Goal: Obtain resource: Download file/media

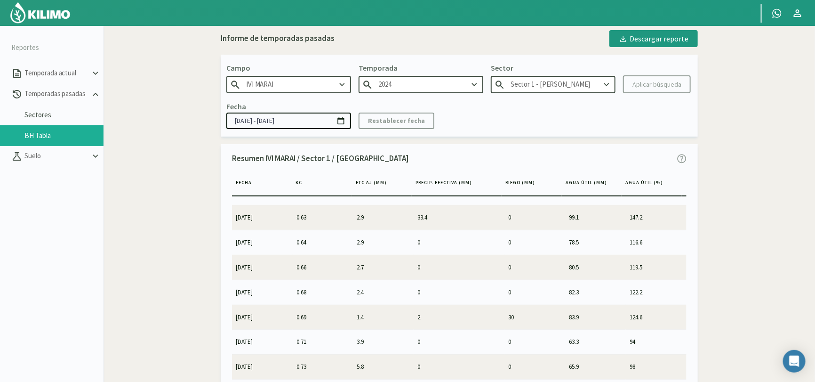
click at [520, 244] on td "0" at bounding box center [535, 242] width 61 height 24
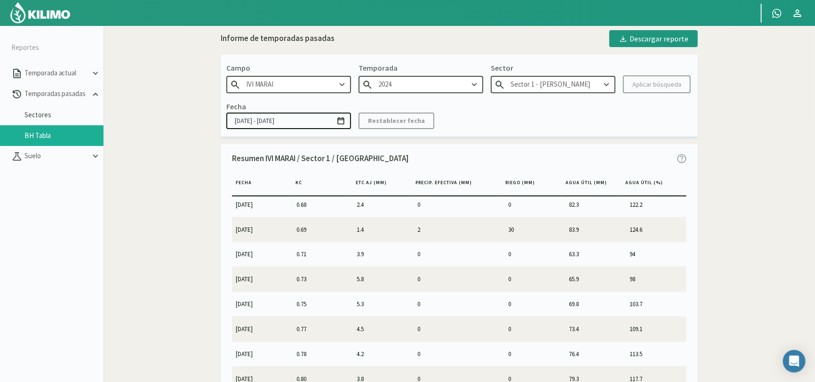
scroll to position [235, 0]
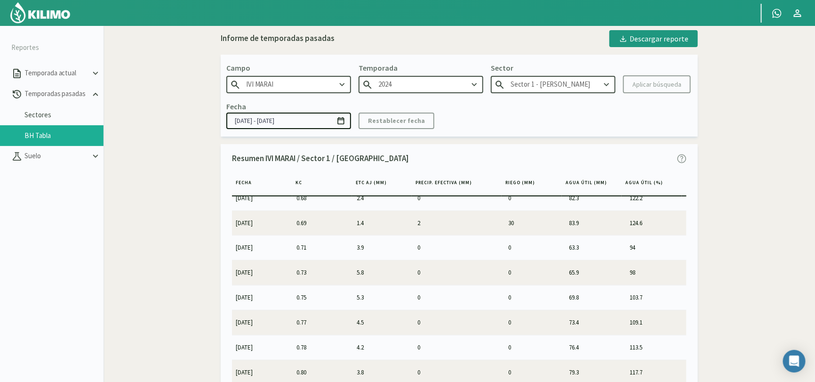
click at [506, 221] on td "30" at bounding box center [535, 222] width 61 height 24
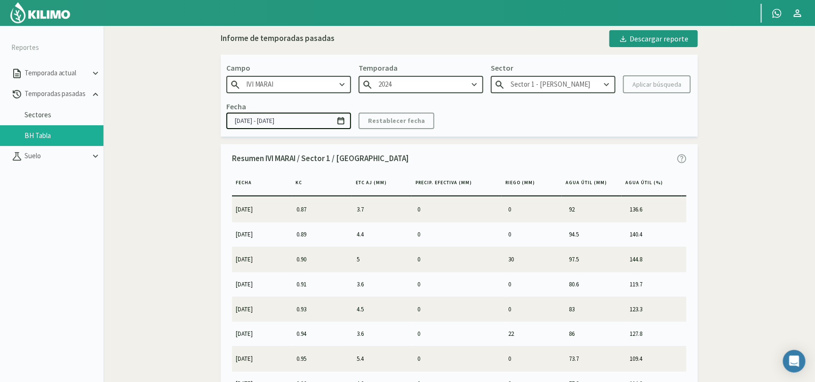
scroll to position [518, 0]
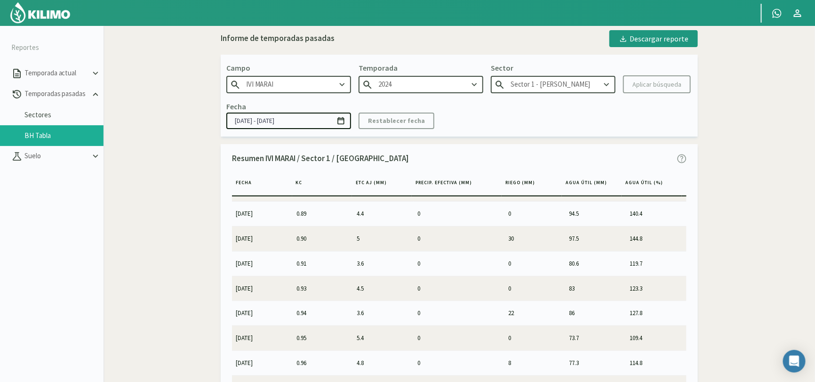
click at [512, 313] on td "22" at bounding box center [535, 313] width 61 height 24
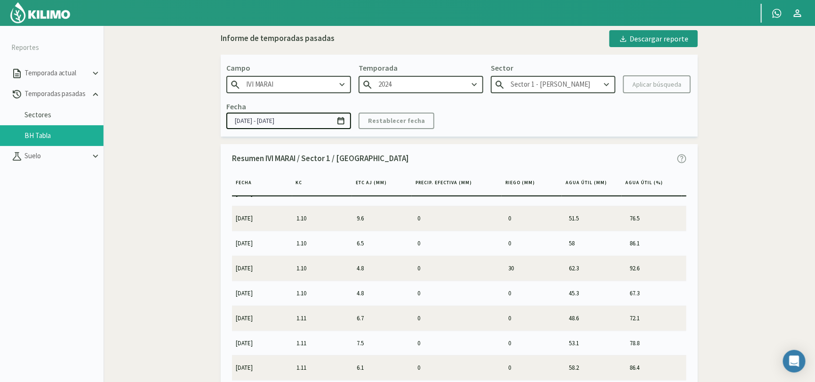
scroll to position [1318, 0]
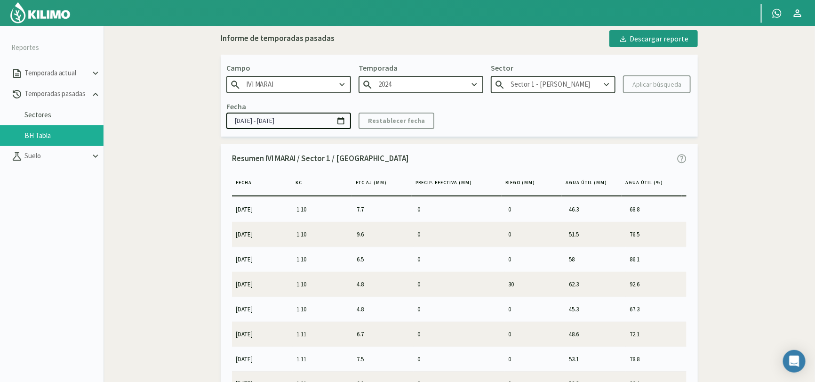
click at [511, 281] on td "30" at bounding box center [535, 284] width 61 height 24
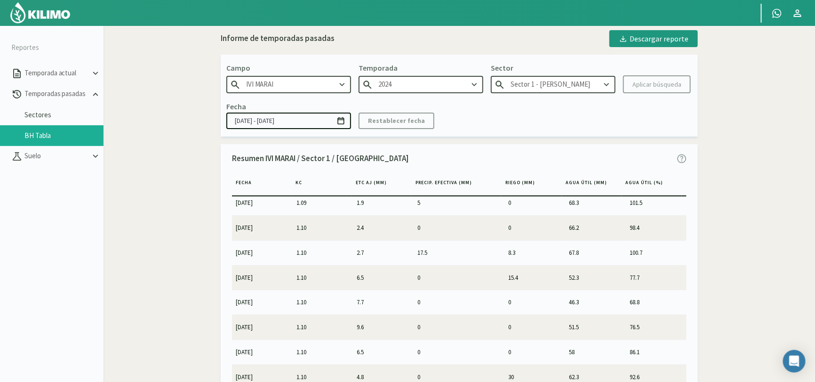
scroll to position [1224, 0]
click at [522, 223] on td "0" at bounding box center [535, 228] width 61 height 24
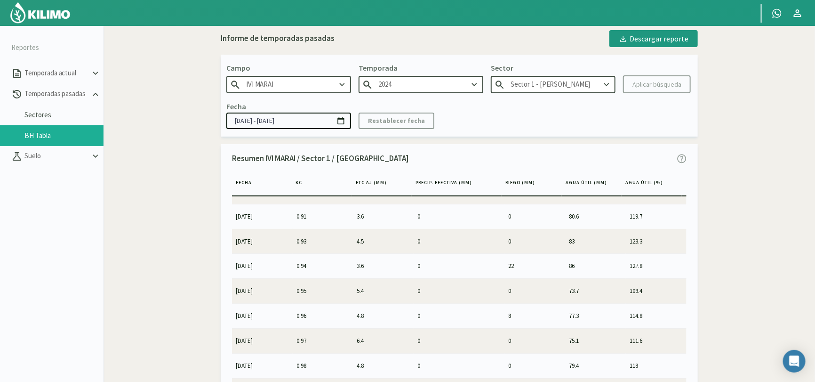
click at [560, 259] on td "22" at bounding box center [535, 266] width 61 height 24
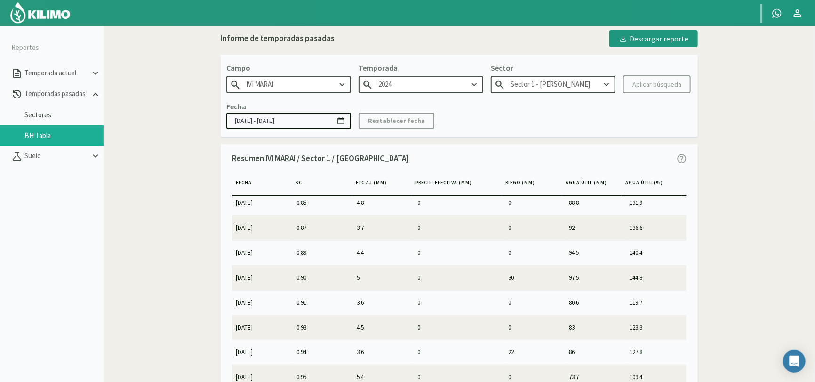
scroll to position [471, 0]
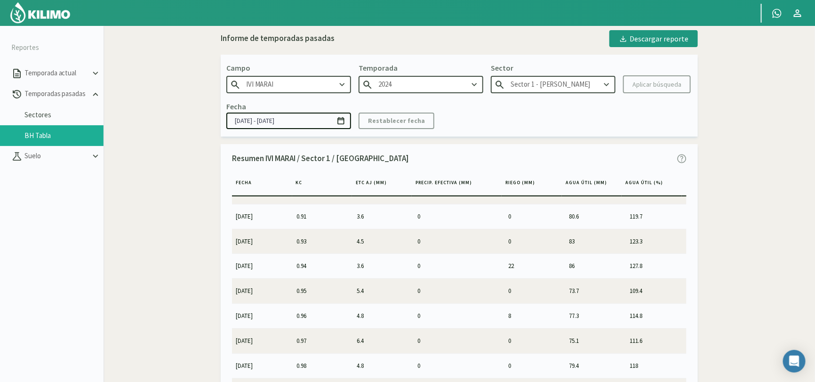
click at [526, 267] on td "22" at bounding box center [535, 266] width 61 height 24
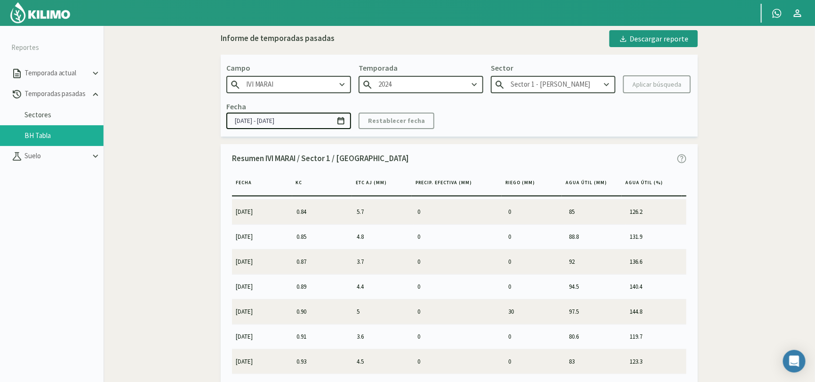
scroll to position [424, 0]
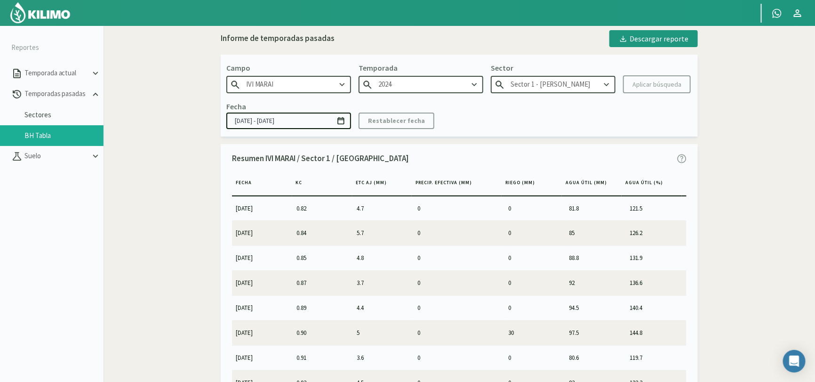
click at [522, 334] on td "30" at bounding box center [535, 332] width 61 height 24
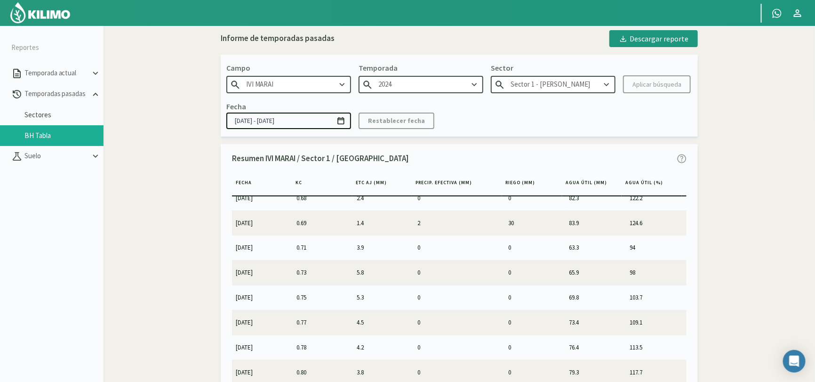
scroll to position [188, 0]
click at [516, 268] on td "30" at bounding box center [535, 269] width 61 height 24
click at [466, 244] on td "0" at bounding box center [459, 244] width 91 height 24
click at [561, 88] on input "Sector 1 - [PERSON_NAME]" at bounding box center [553, 84] width 125 height 17
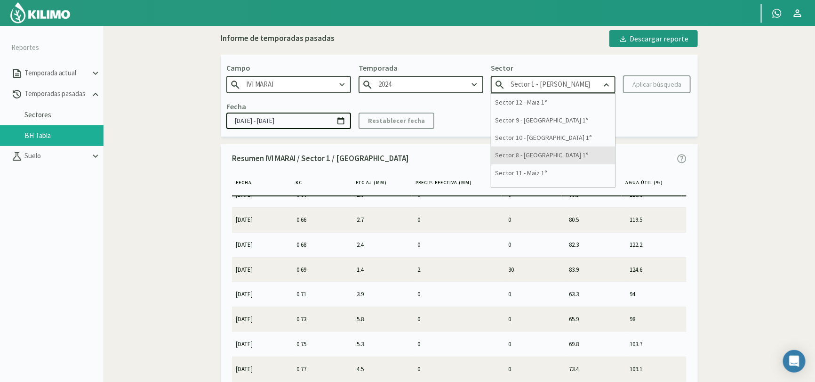
scroll to position [294, 0]
click at [547, 158] on div "Sector 1 - Maiz 2°" at bounding box center [553, 160] width 124 height 17
type input "Sector 1 - Maiz 2°"
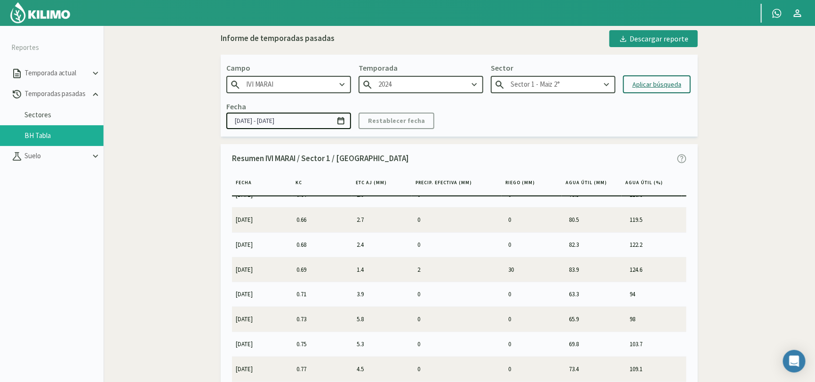
click at [662, 80] on div "Aplicar búsqueda" at bounding box center [657, 85] width 49 height 10
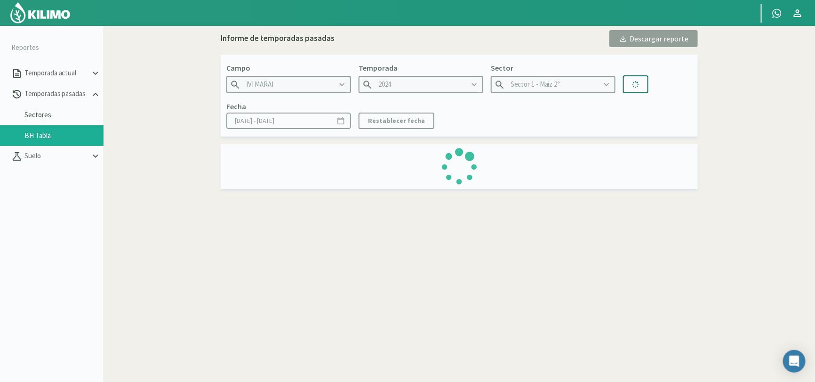
type input "[DATE] - [DATE]"
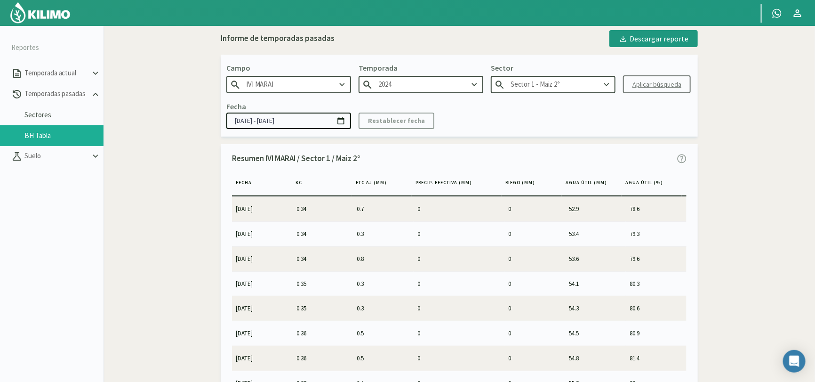
click at [261, 117] on input "[DATE] - [DATE]" at bounding box center [288, 120] width 125 height 16
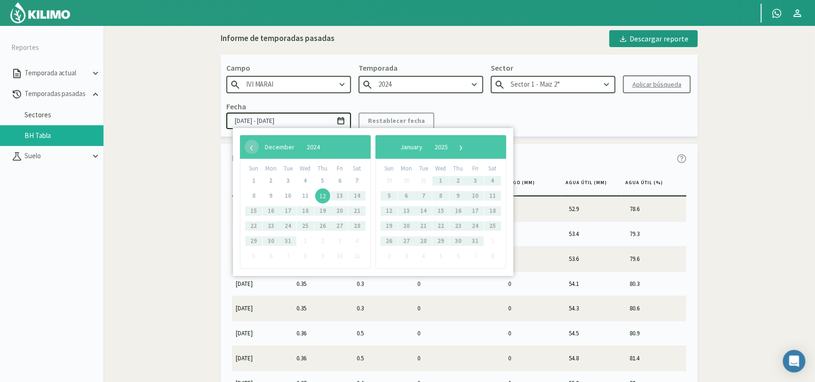
click at [252, 178] on span "1" at bounding box center [253, 180] width 15 height 15
drag, startPoint x: 259, startPoint y: 181, endPoint x: 266, endPoint y: 181, distance: 6.6
click at [260, 181] on span "1" at bounding box center [253, 180] width 15 height 15
click at [566, 111] on div "Fecha [DATE] - [DATE] Restablecer fecha" at bounding box center [459, 115] width 466 height 28
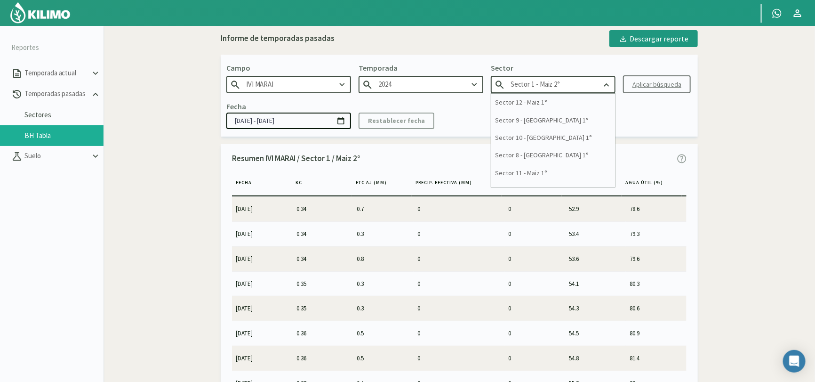
click at [582, 80] on input "Sector 1 - Maiz 2°" at bounding box center [553, 84] width 125 height 17
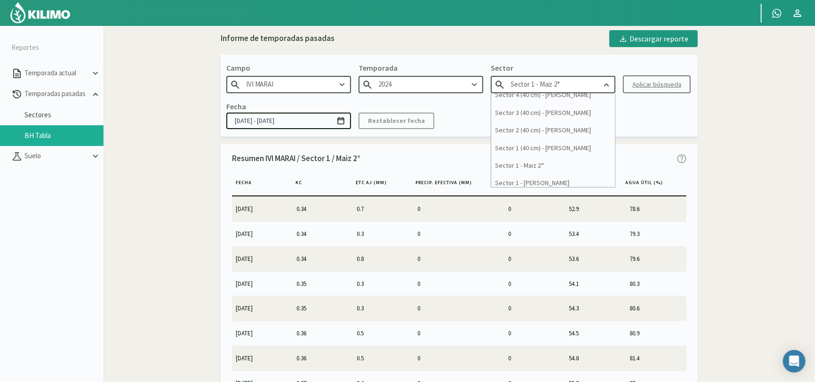
scroll to position [294, 0]
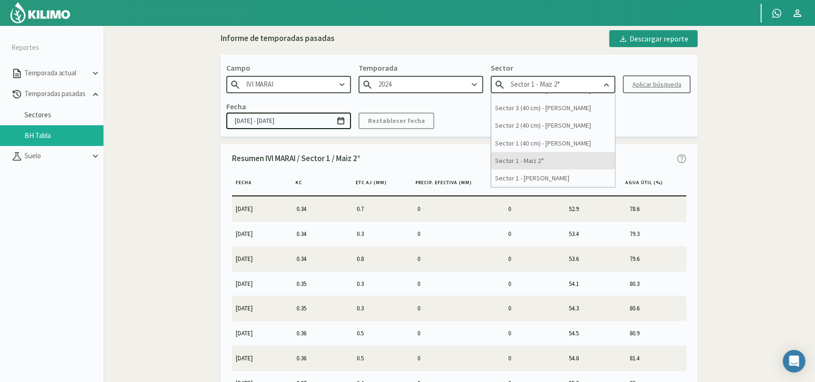
click at [543, 158] on div "Sector 1 - Maiz 2°" at bounding box center [553, 160] width 124 height 17
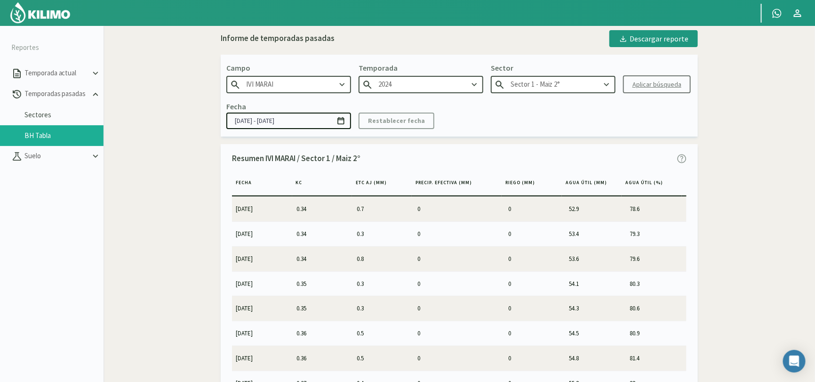
click at [553, 85] on input "Sector 1 - Maiz 2°" at bounding box center [553, 84] width 125 height 17
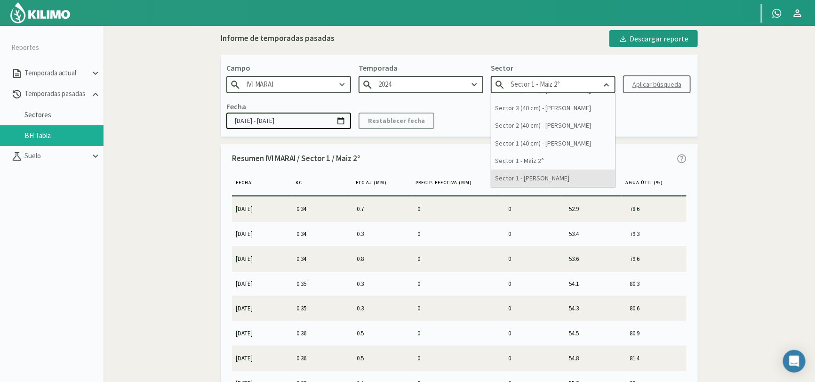
click at [539, 183] on div "Sector 1 - [PERSON_NAME]" at bounding box center [553, 177] width 124 height 17
type input "Sector 1 - [PERSON_NAME]"
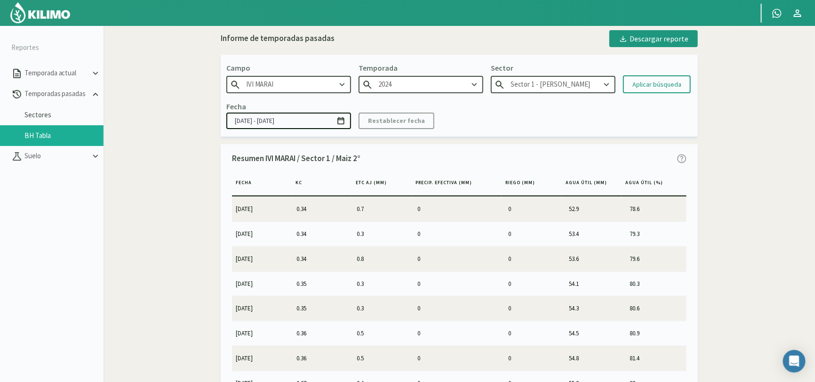
click at [661, 80] on div "Aplicar búsqueda" at bounding box center [657, 85] width 49 height 10
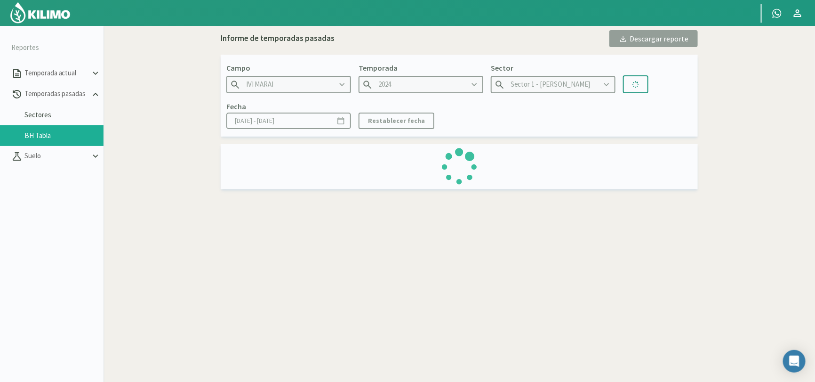
type input "[DATE] - [DATE]"
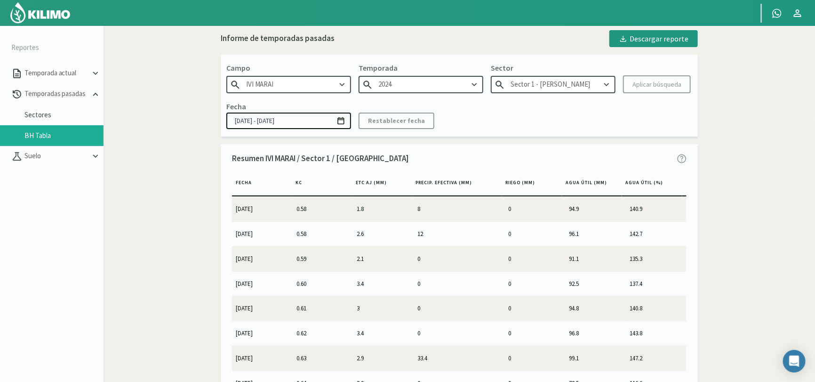
click at [343, 119] on icon at bounding box center [341, 120] width 9 height 9
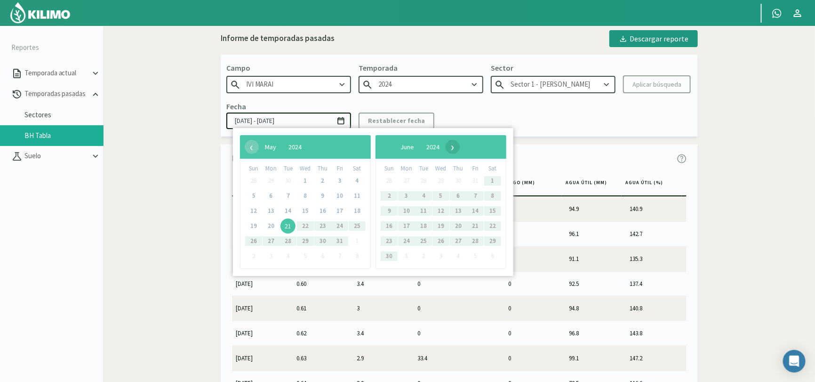
click at [460, 146] on span "›" at bounding box center [453, 147] width 14 height 14
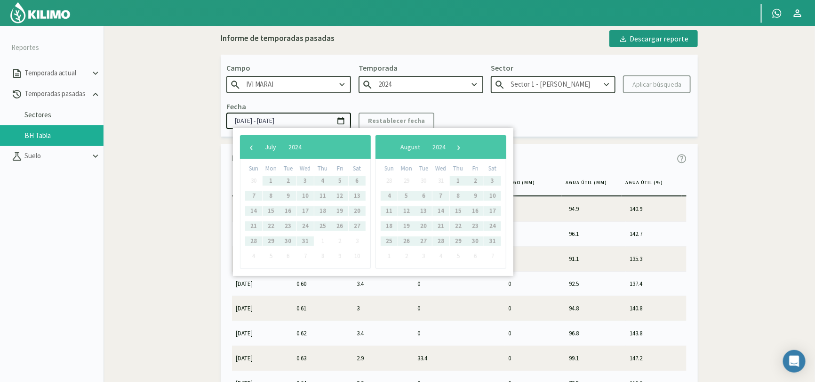
click at [466, 147] on span "›" at bounding box center [459, 147] width 14 height 14
click at [470, 147] on span "›" at bounding box center [463, 147] width 14 height 14
click at [557, 151] on div "Resumen IVI MARAI / Sector 1 / [GEOGRAPHIC_DATA]" at bounding box center [459, 159] width 455 height 22
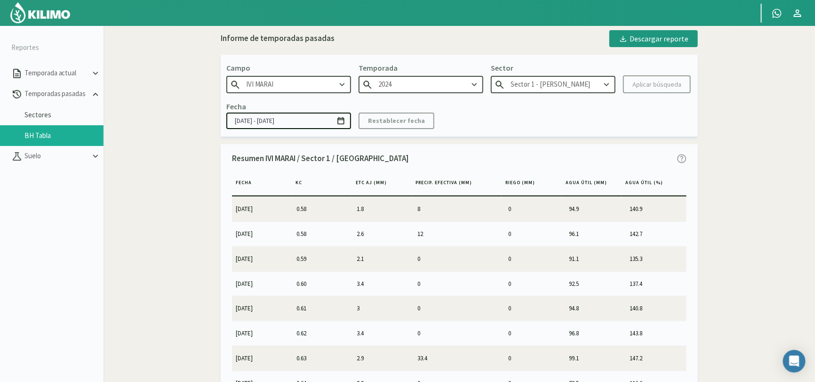
click at [465, 231] on td "12" at bounding box center [459, 233] width 91 height 24
drag, startPoint x: 171, startPoint y: 185, endPoint x: 181, endPoint y: 183, distance: 9.6
click at [172, 184] on div "Informe de temporadas pasadas Descargar reporte Campo IVI MARAI Temporada 2024 …" at bounding box center [459, 228] width 631 height 397
click at [473, 84] on icon at bounding box center [474, 85] width 10 height 10
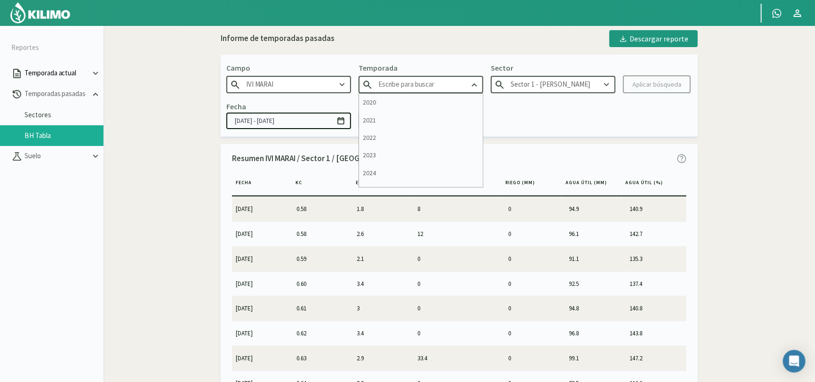
click at [60, 66] on button "Temporada actual" at bounding box center [52, 73] width 104 height 21
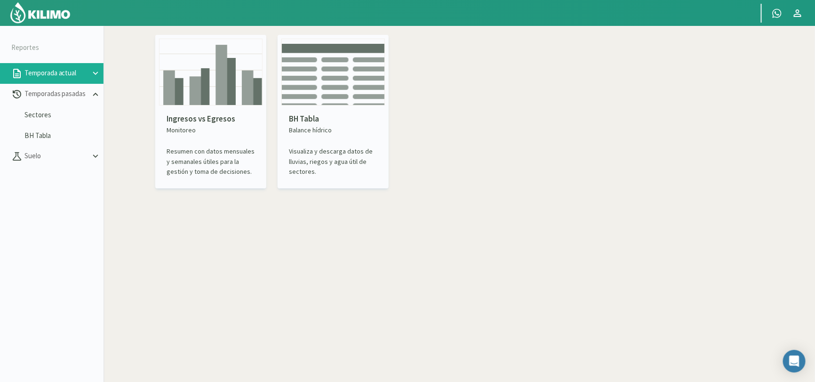
click at [334, 103] on img at bounding box center [333, 72] width 104 height 67
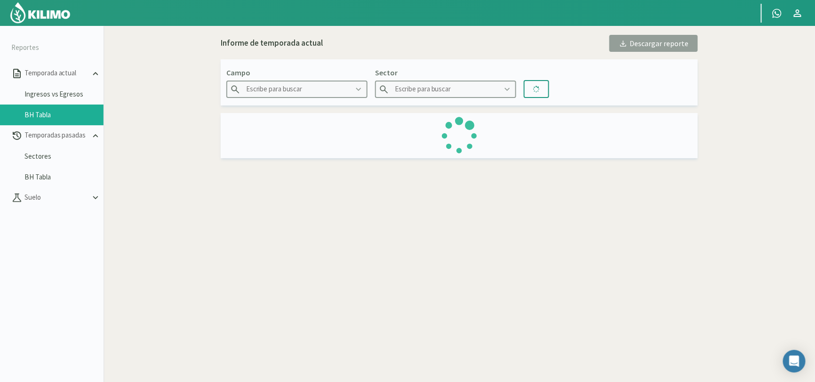
type input "IVI MARAI"
type input "Sector 10"
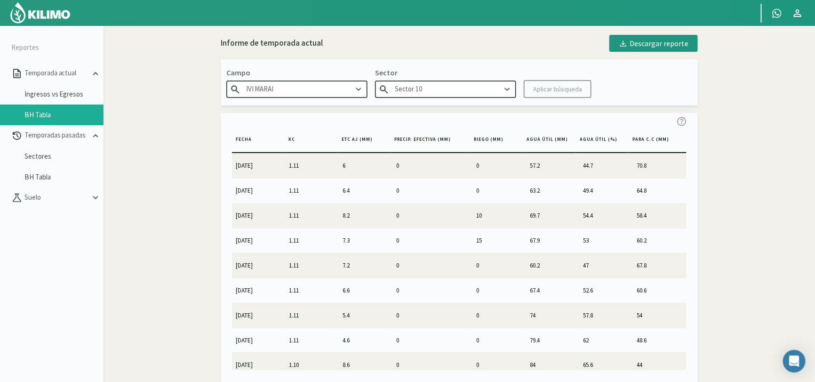
click at [505, 89] on icon at bounding box center [507, 89] width 10 height 10
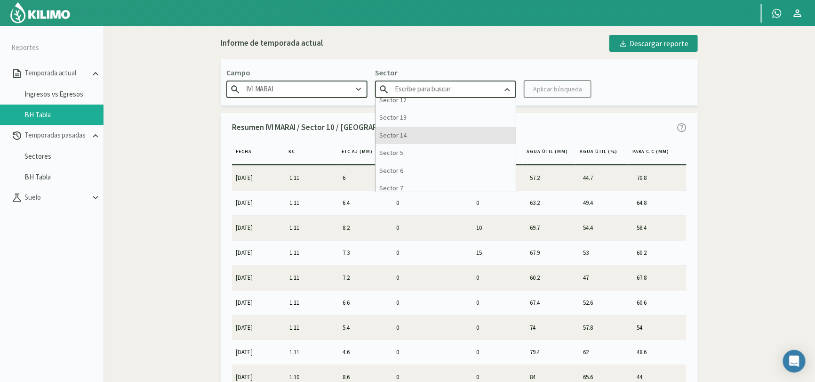
scroll to position [82, 0]
click at [39, 173] on link "BH Tabla" at bounding box center [63, 177] width 79 height 8
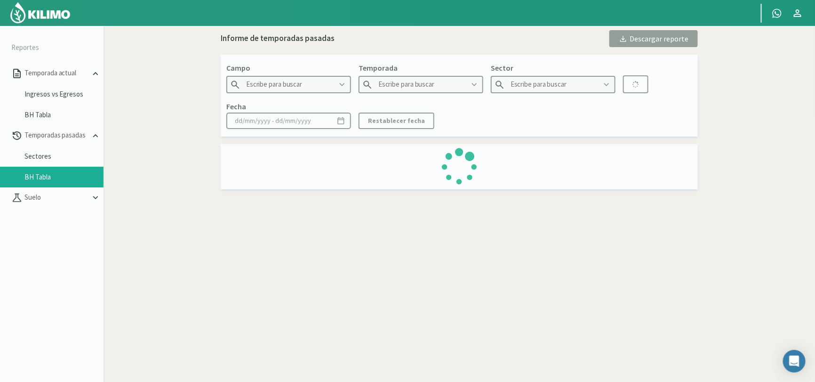
type input "IVI MARAI"
type input "2020"
type input "Sector 3 - Maiz"
type input "[DATE] - [DATE]"
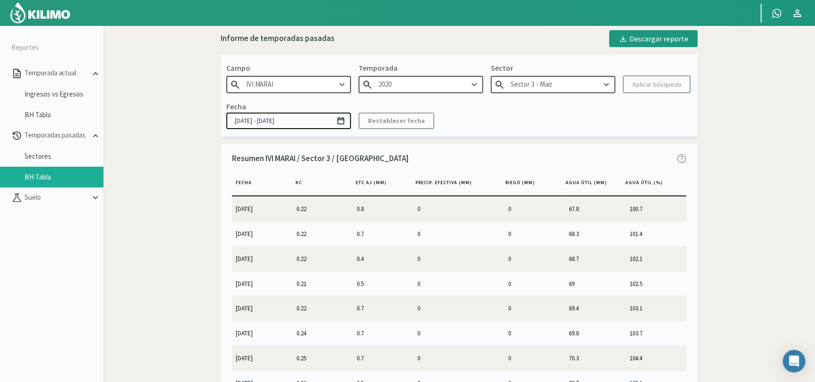
click at [565, 88] on input "Sector 3 - Maiz" at bounding box center [553, 84] width 125 height 17
click at [430, 87] on input "2020" at bounding box center [421, 84] width 125 height 17
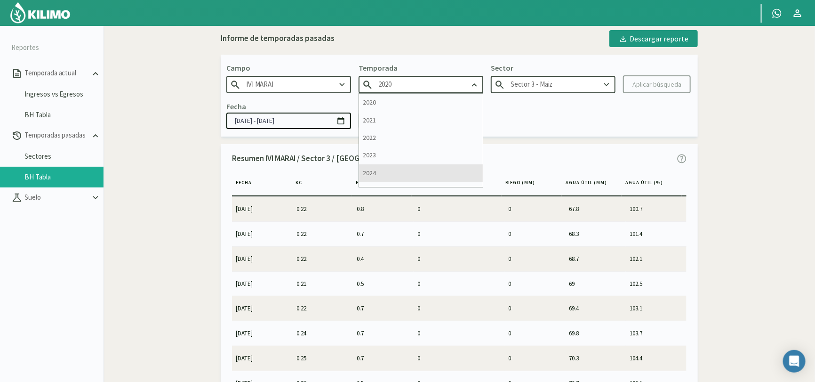
click at [425, 173] on div "2024" at bounding box center [421, 172] width 124 height 17
type input "2024"
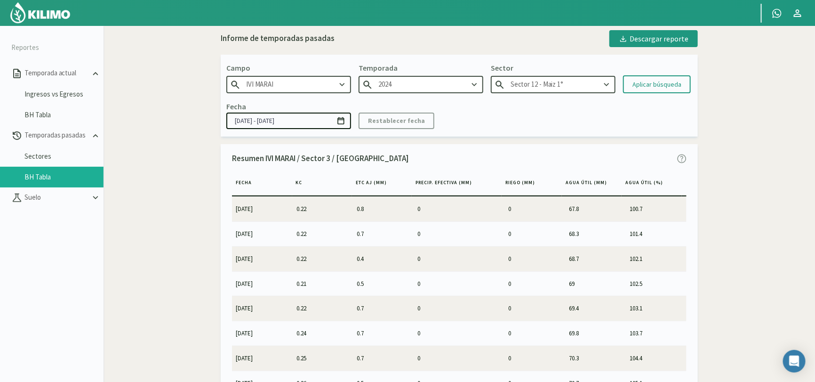
click at [439, 83] on input "2024" at bounding box center [421, 84] width 125 height 17
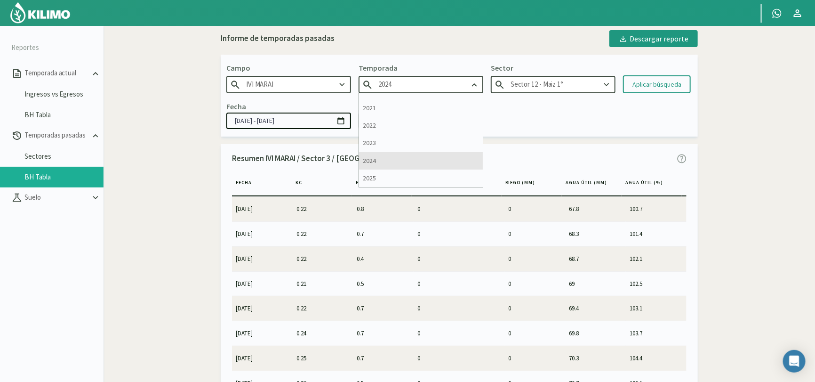
click at [423, 160] on div "2024" at bounding box center [421, 160] width 124 height 17
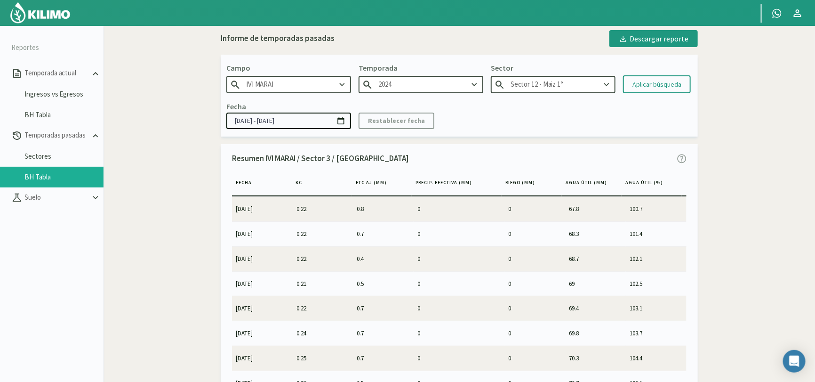
click at [561, 80] on input "Sector 12 - Maiz 1°" at bounding box center [553, 84] width 125 height 17
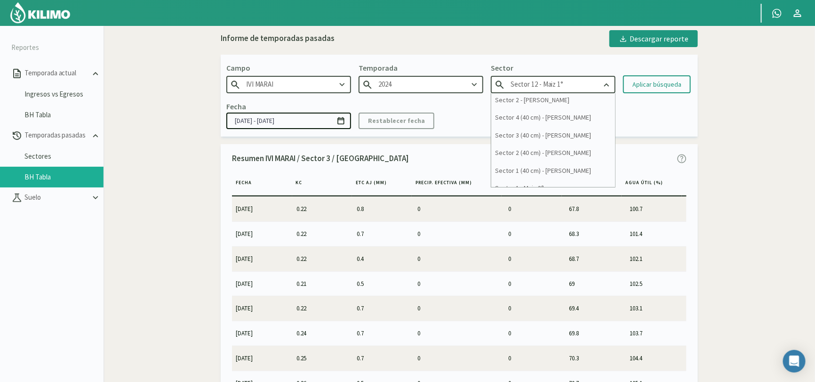
scroll to position [294, 0]
click at [553, 180] on div "Sector 1 - [PERSON_NAME]" at bounding box center [553, 177] width 124 height 17
type input "Sector 1 - [PERSON_NAME]"
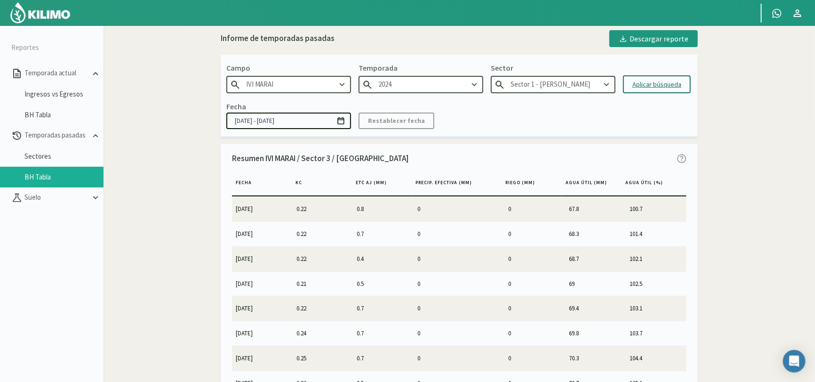
click at [664, 84] on div "Aplicar búsqueda" at bounding box center [657, 85] width 49 height 10
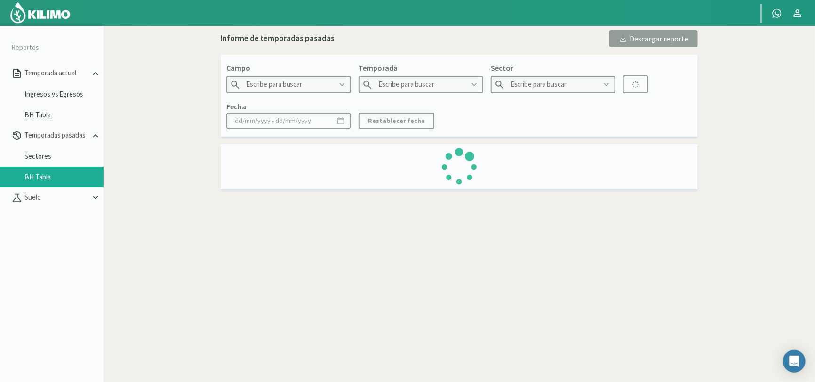
type input "IVI MARAI"
type input "2024"
type input "Sector 1 - [PERSON_NAME]"
type input "[DATE] - [DATE]"
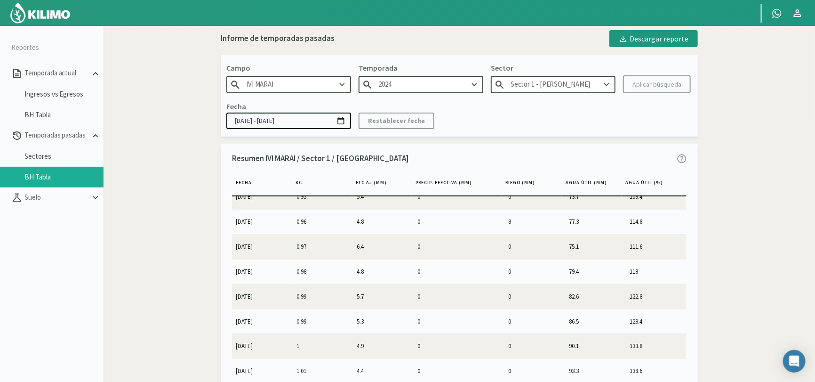
scroll to position [611, 0]
drag, startPoint x: 522, startPoint y: 268, endPoint x: 504, endPoint y: 267, distance: 18.4
click at [505, 267] on td "8" at bounding box center [535, 269] width 61 height 24
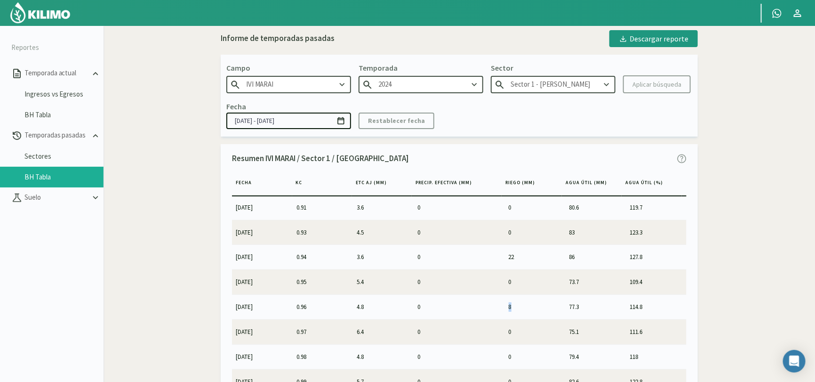
scroll to position [518, 0]
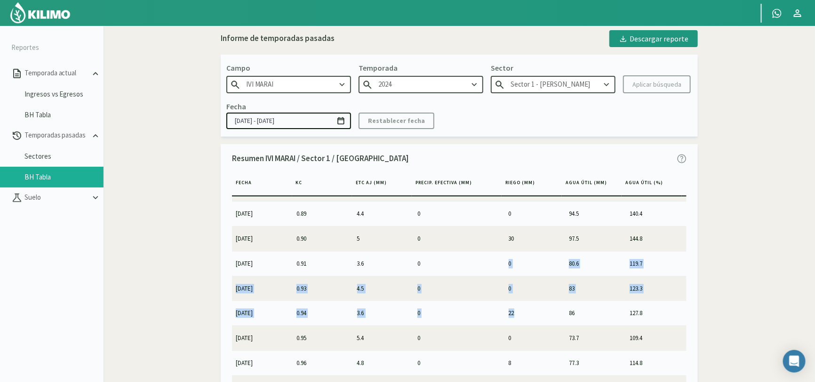
drag, startPoint x: 525, startPoint y: 309, endPoint x: 498, endPoint y: 239, distance: 75.3
click at [498, 241] on tbody "[DATE] 0.58 1.8 8 0 94.9 140.9 [DATE] 0.58 2.6 12 0 96.1 142.7 [DATE] 0.59 2.1 …" at bounding box center [459, 304] width 455 height 217
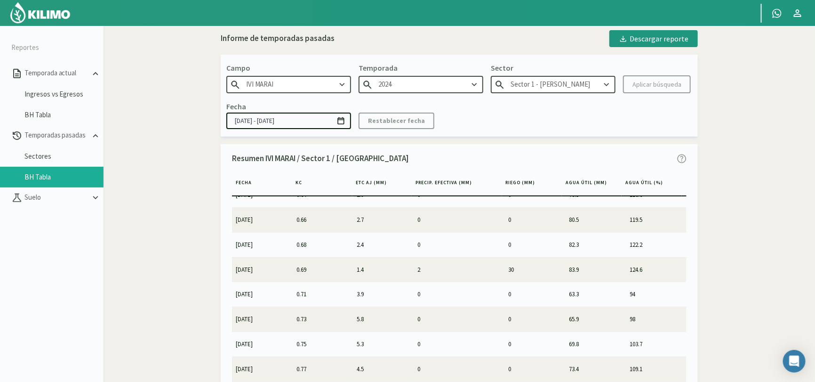
scroll to position [470, 0]
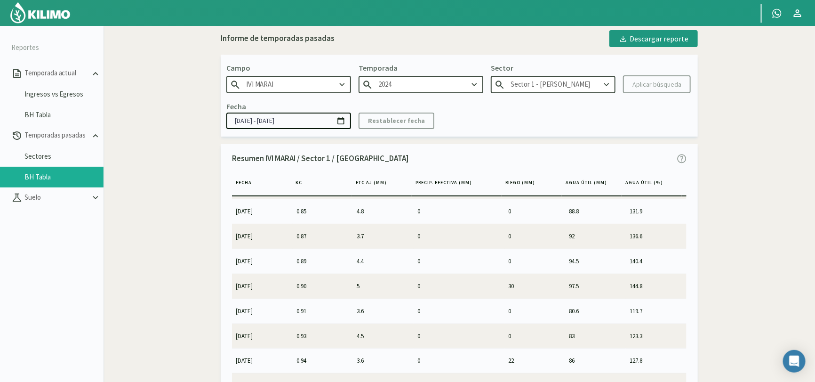
click at [589, 75] on div "Sector Sector 1 - [GEOGRAPHIC_DATA]" at bounding box center [553, 77] width 125 height 31
click at [591, 88] on input "Sector 1 - [PERSON_NAME]" at bounding box center [553, 84] width 125 height 17
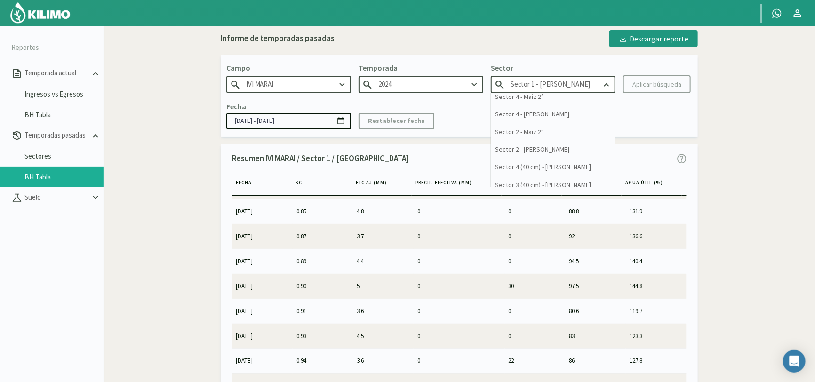
scroll to position [199, 0]
click at [545, 161] on div "Sector 2 - [PERSON_NAME]" at bounding box center [553, 167] width 124 height 17
type input "Sector 2 - [PERSON_NAME]"
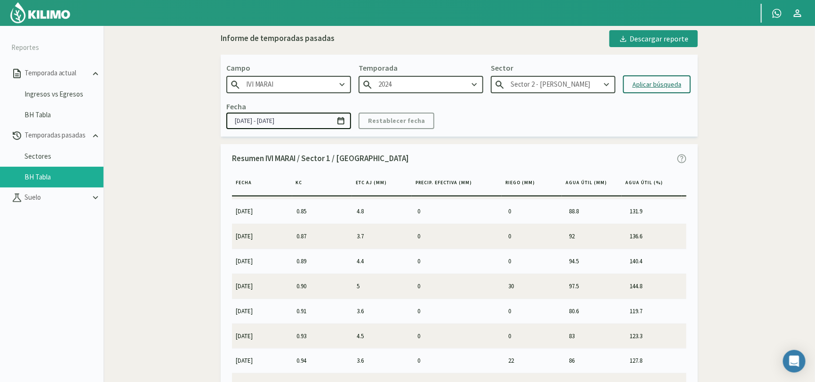
click at [659, 83] on div "Aplicar búsqueda" at bounding box center [657, 85] width 49 height 10
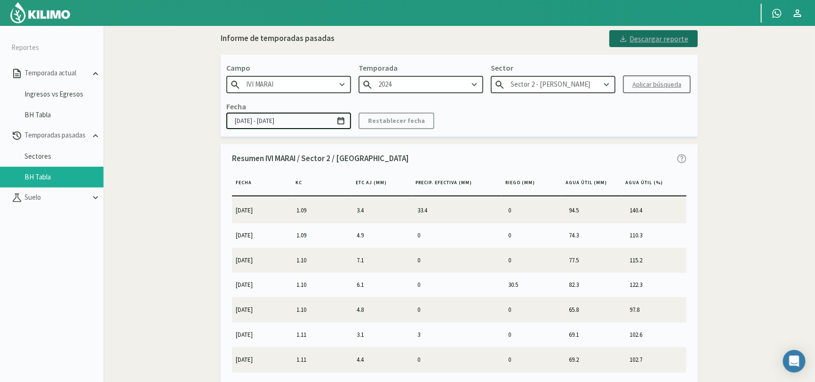
click at [660, 37] on div "Descargar reporte" at bounding box center [654, 38] width 70 height 11
click at [608, 84] on icon at bounding box center [606, 84] width 5 height 3
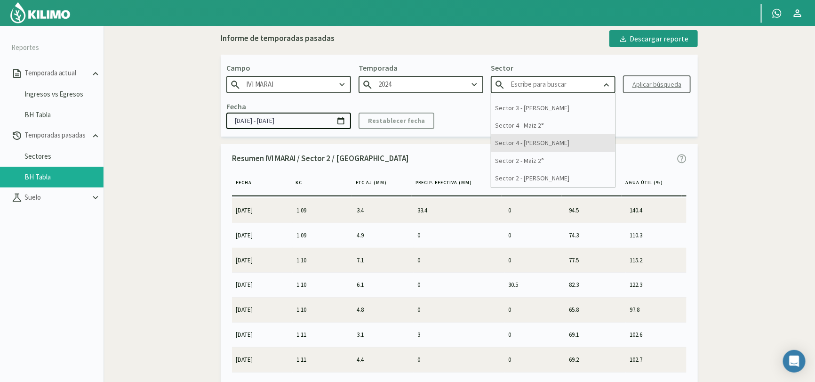
scroll to position [235, 0]
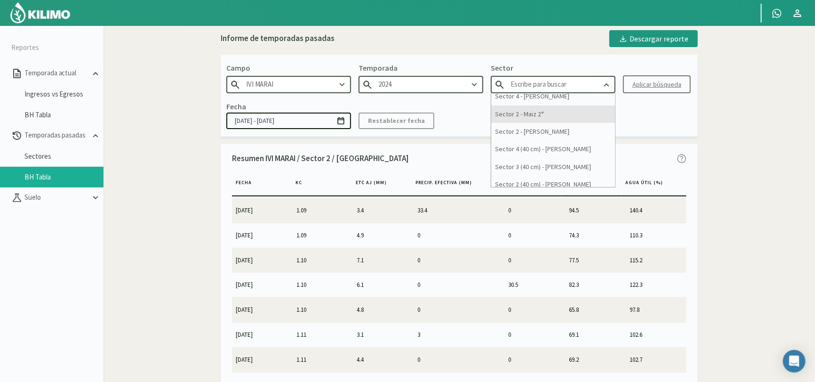
click at [558, 116] on div "Sector 2 - Maiz 2°" at bounding box center [553, 113] width 124 height 17
type input "Sector 2 - Maiz 2°"
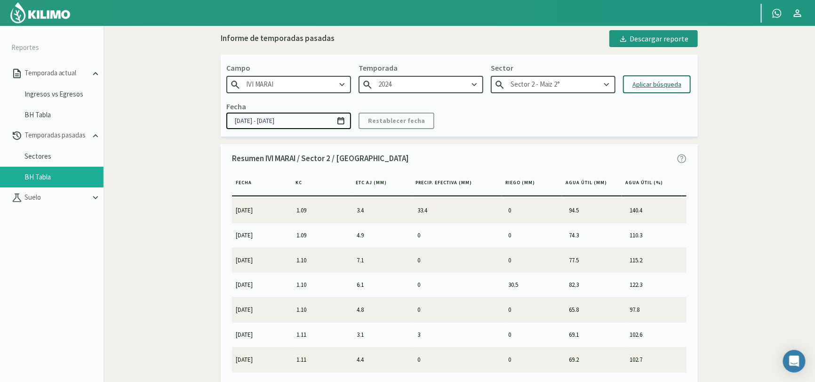
click at [658, 86] on div "Aplicar búsqueda" at bounding box center [657, 85] width 49 height 10
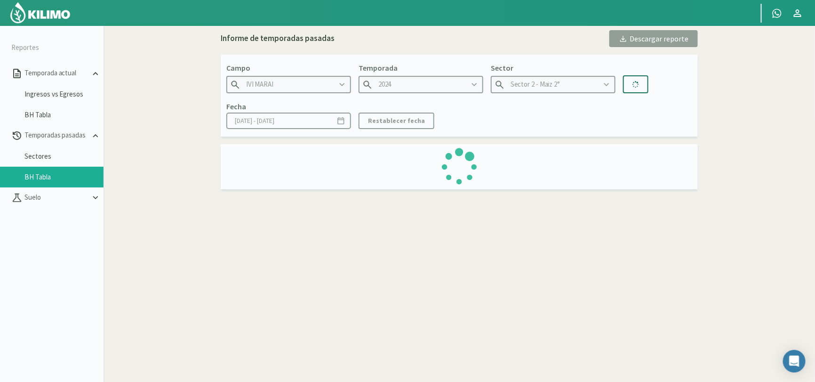
type input "[DATE] - [DATE]"
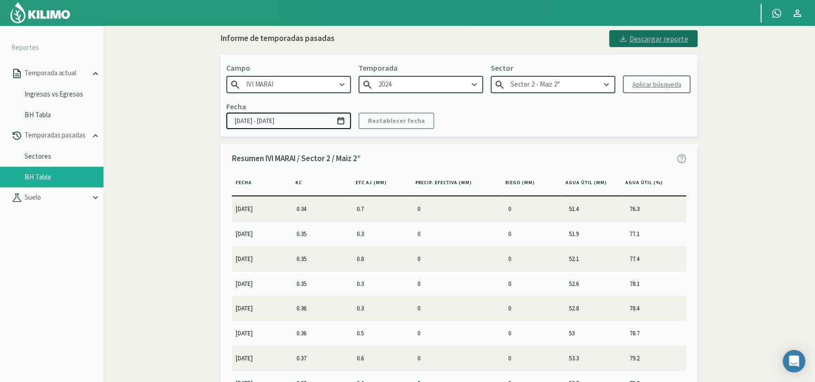
click at [665, 39] on div "Descargar reporte" at bounding box center [654, 38] width 70 height 11
click at [607, 85] on icon at bounding box center [606, 84] width 5 height 3
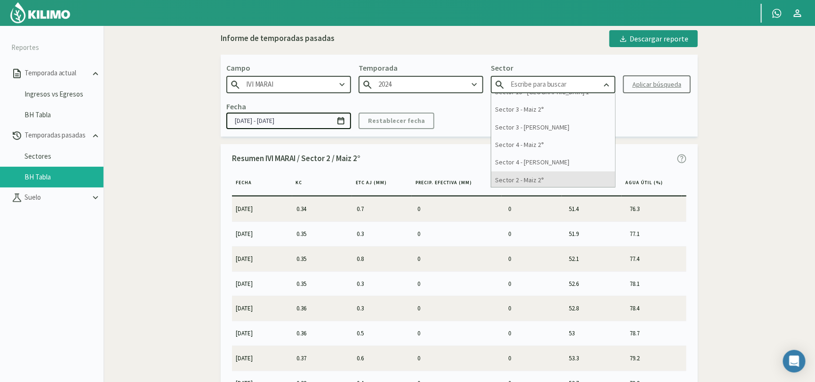
scroll to position [152, 0]
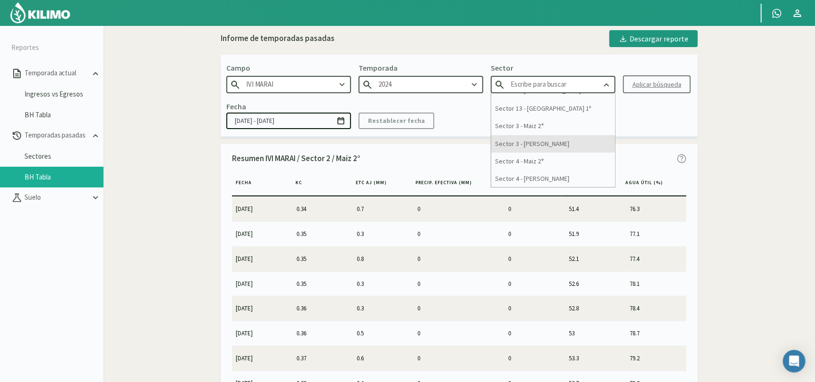
click at [561, 144] on div "Sector 3 - [PERSON_NAME]" at bounding box center [553, 143] width 124 height 17
type input "Sector 3 - [PERSON_NAME]"
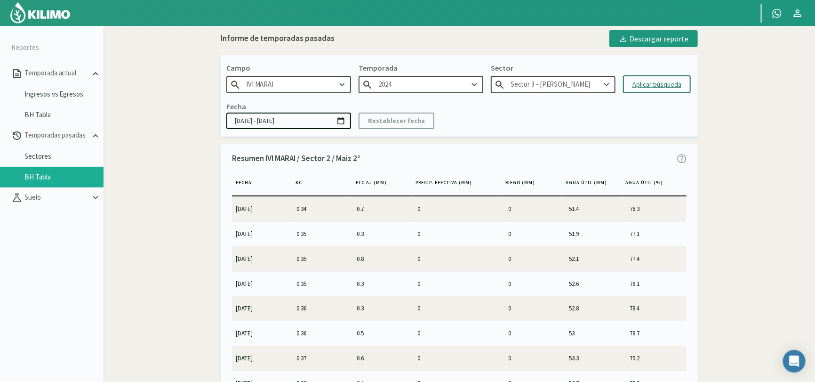
click at [656, 85] on div "Aplicar búsqueda" at bounding box center [657, 85] width 49 height 10
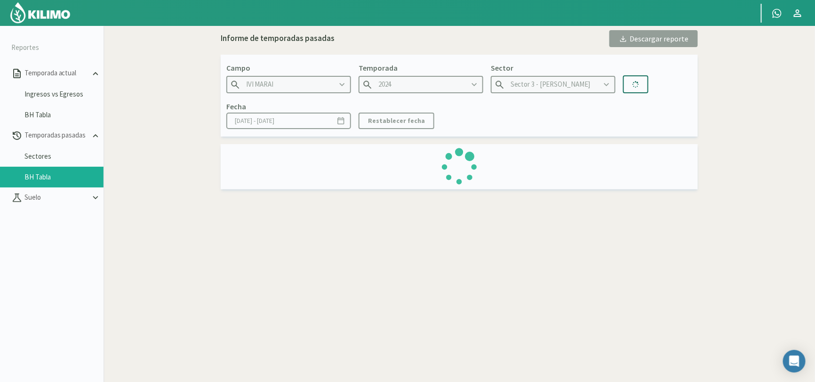
type input "[DATE] - [DATE]"
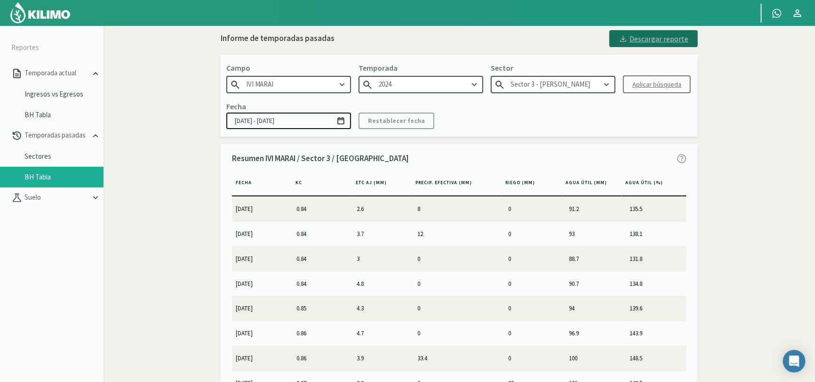
click at [665, 38] on div "Descargar reporte" at bounding box center [654, 38] width 70 height 11
click at [608, 85] on icon at bounding box center [606, 85] width 10 height 10
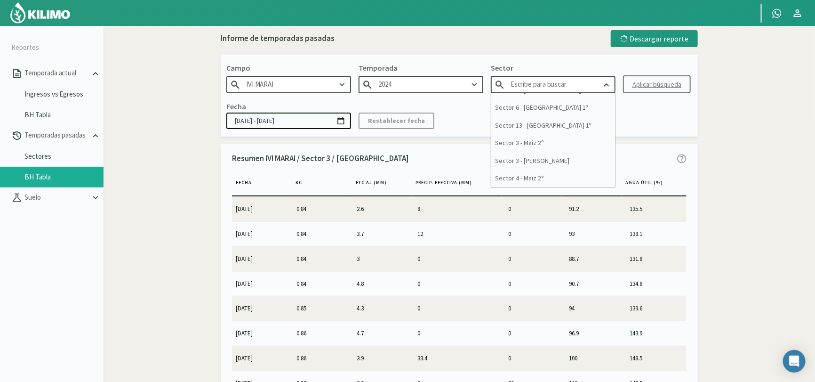
scroll to position [141, 0]
click at [550, 139] on div "Sector 3 - Maiz 2°" at bounding box center [553, 137] width 124 height 17
type input "Sector 3 - Maiz 2°"
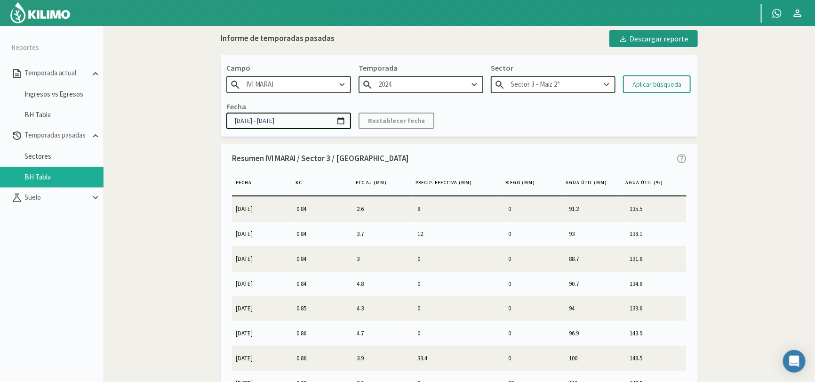
click at [668, 82] on div "Aplicar búsqueda" at bounding box center [657, 85] width 49 height 10
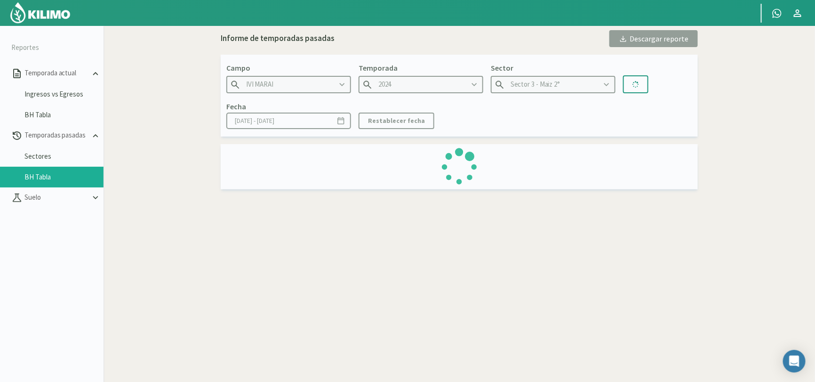
type input "[DATE] - [DATE]"
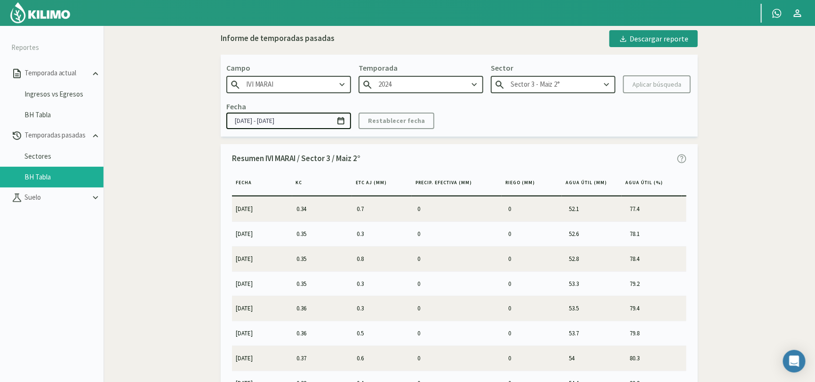
click at [566, 123] on div "Fecha [DATE] - [DATE] Restablecer fecha" at bounding box center [459, 115] width 466 height 28
click at [661, 35] on div "Descargar reporte" at bounding box center [654, 38] width 70 height 11
click at [607, 83] on icon at bounding box center [606, 85] width 10 height 10
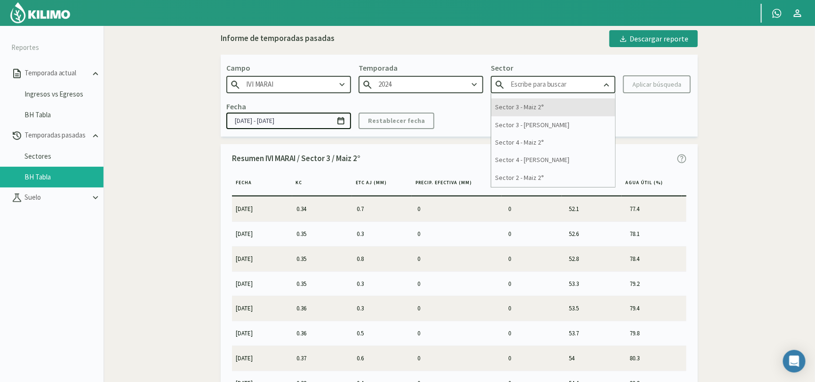
scroll to position [188, 0]
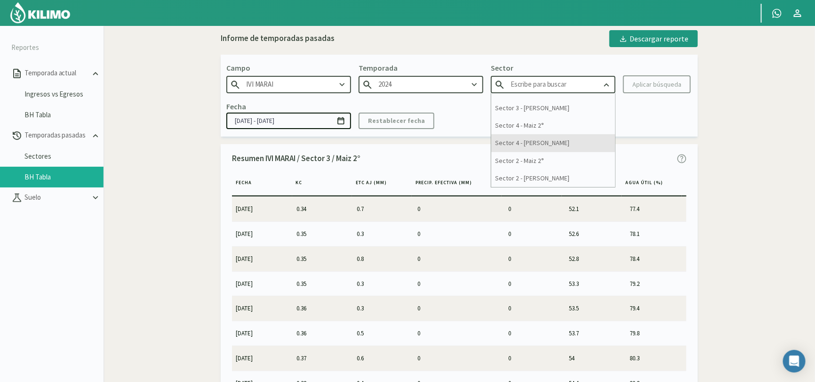
click at [560, 141] on div "Sector 4 - [PERSON_NAME]" at bounding box center [553, 142] width 124 height 17
type input "Sector 4 - [PERSON_NAME]"
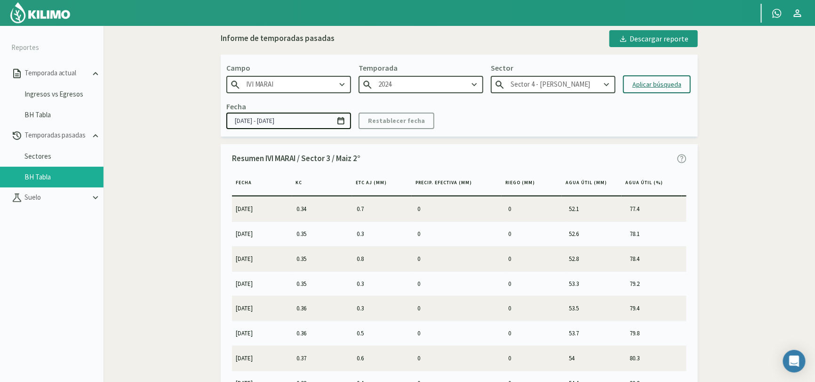
click at [666, 80] on div "Aplicar búsqueda" at bounding box center [657, 85] width 49 height 10
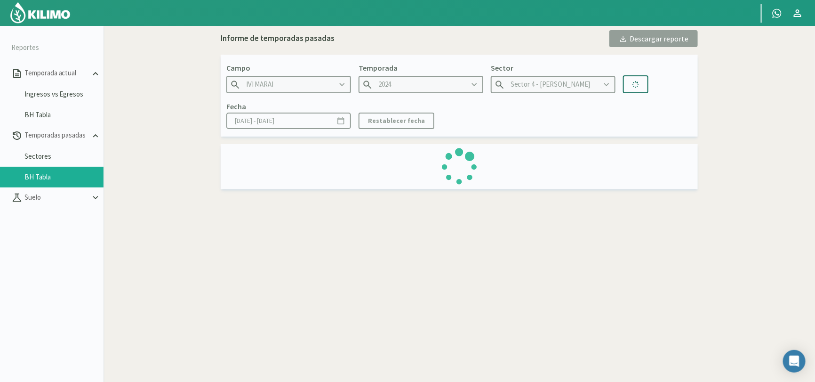
type input "[DATE] - [DATE]"
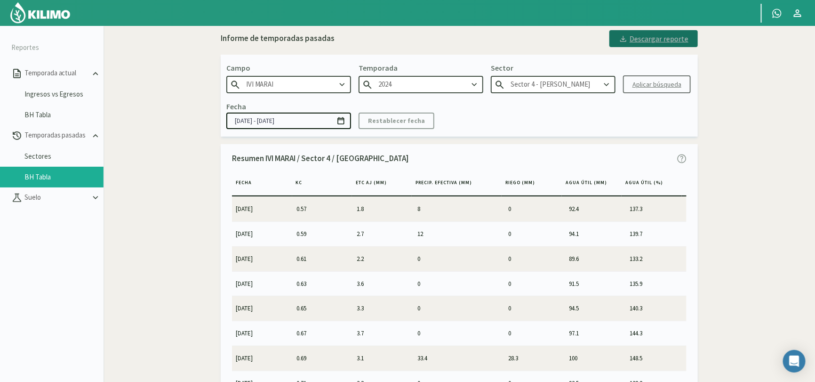
click at [658, 40] on div "Descargar reporte" at bounding box center [654, 38] width 70 height 11
click at [608, 84] on icon at bounding box center [606, 84] width 5 height 3
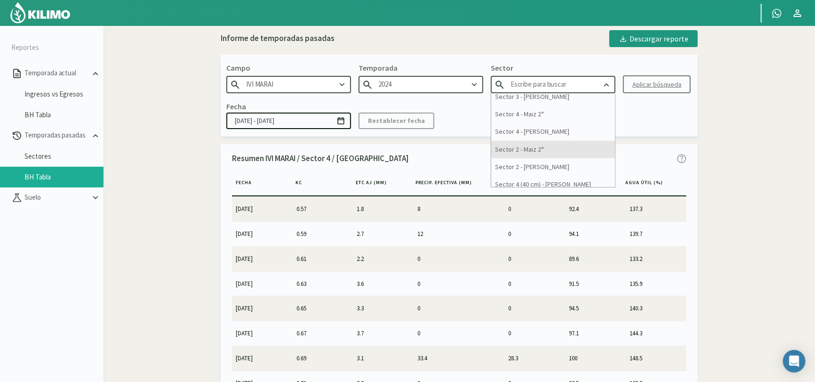
scroll to position [199, 0]
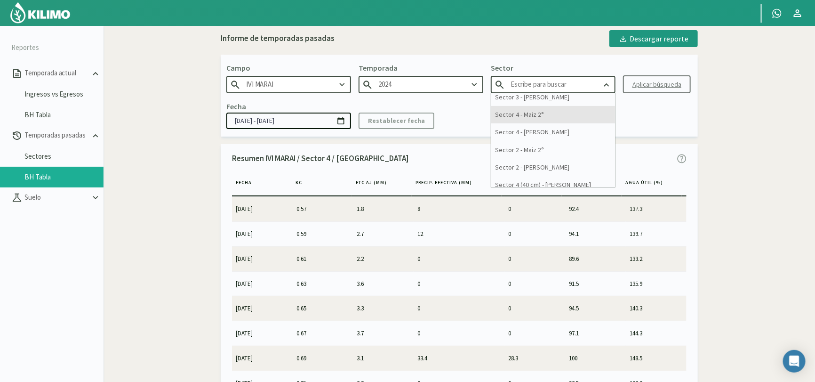
click at [557, 112] on div "Sector 4 - Maiz 2°" at bounding box center [553, 114] width 124 height 17
type input "Sector 4 - Maiz 2°"
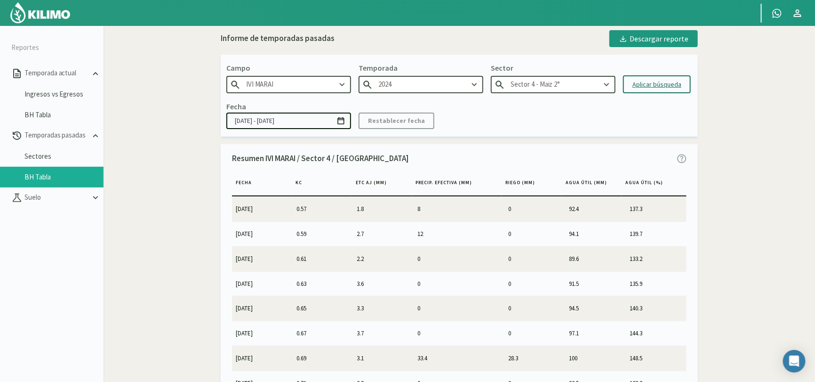
click at [671, 80] on div "Aplicar búsqueda" at bounding box center [657, 85] width 49 height 10
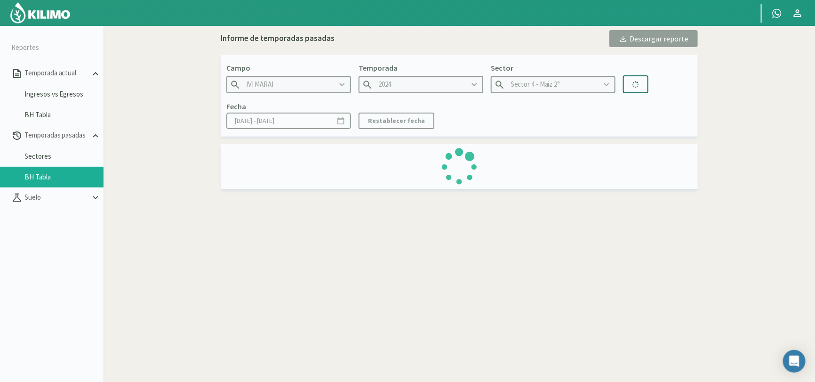
type input "[DATE] - [DATE]"
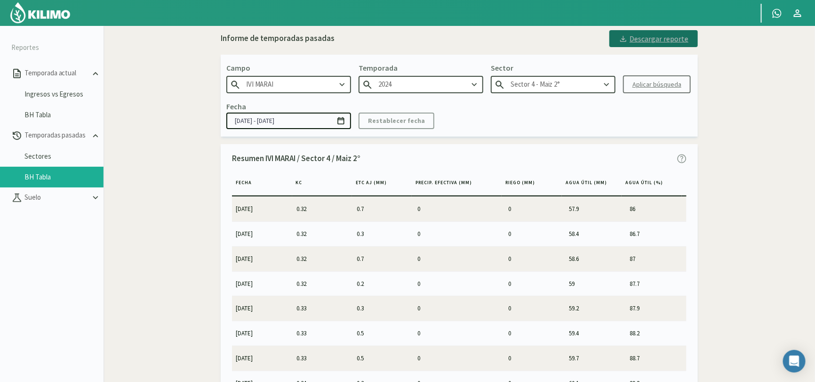
click at [663, 38] on div "Descargar reporte" at bounding box center [654, 38] width 70 height 11
